Goal: Task Accomplishment & Management: Manage account settings

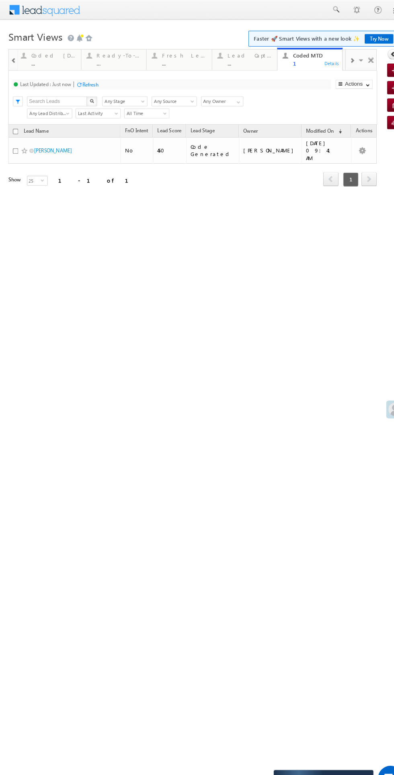
click at [158, 54] on div "Fresh Leads" at bounding box center [178, 53] width 43 height 6
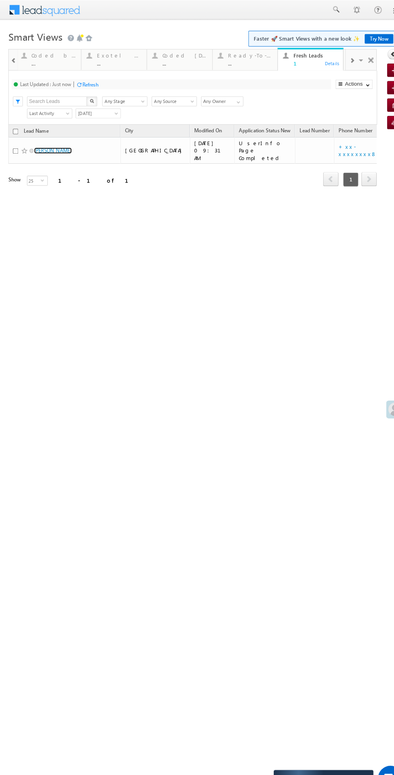
click at [51, 144] on link "[PERSON_NAME]" at bounding box center [51, 146] width 37 height 6
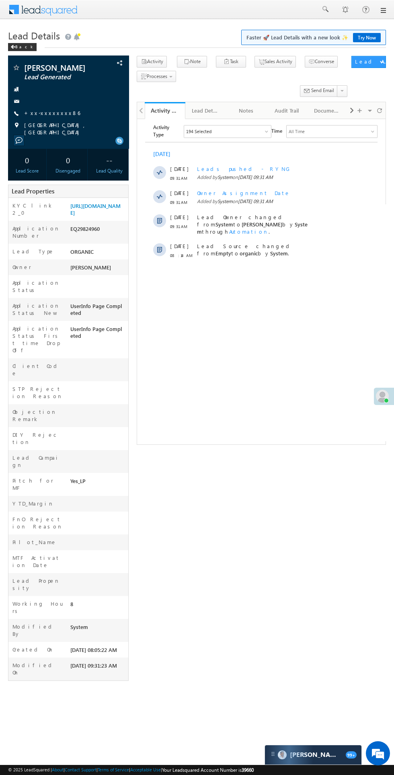
click at [57, 101] on div at bounding box center [68, 101] width 113 height 8
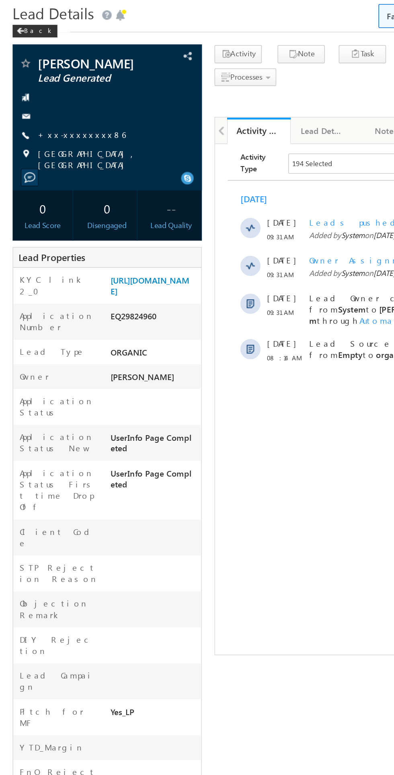
click at [51, 111] on link "+xx-xxxxxxxx86" at bounding box center [52, 112] width 56 height 7
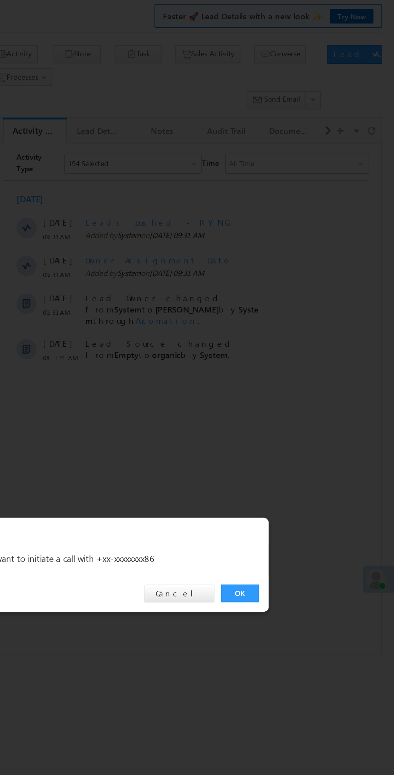
click at [295, 405] on link "OK" at bounding box center [295, 405] width 25 height 11
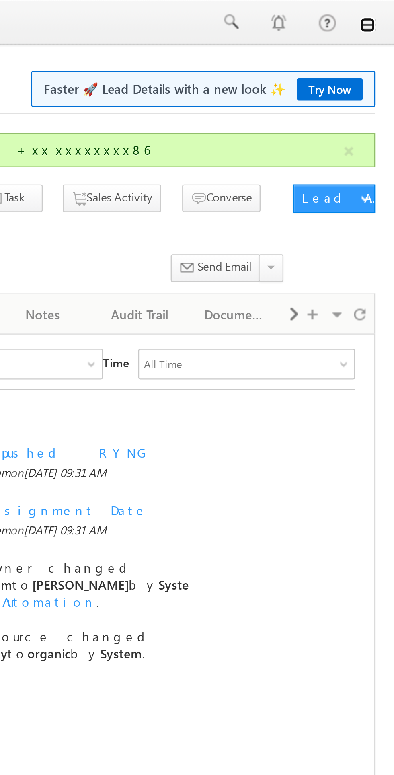
click at [381, 10] on link at bounding box center [383, 10] width 6 height 6
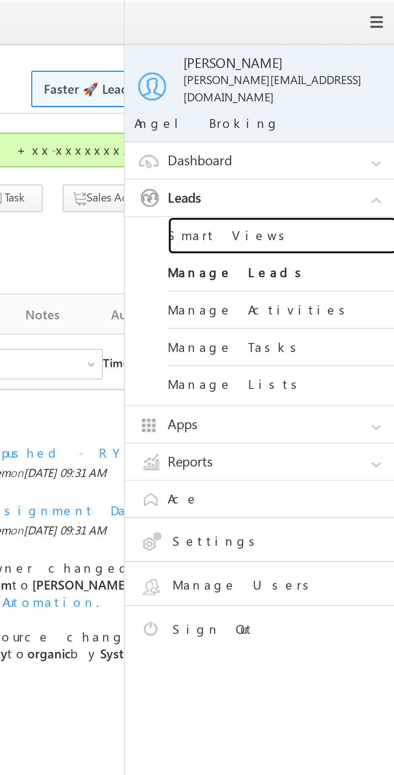
click at [326, 92] on link "Smart Views" at bounding box center [347, 99] width 96 height 16
